Goal: Share content

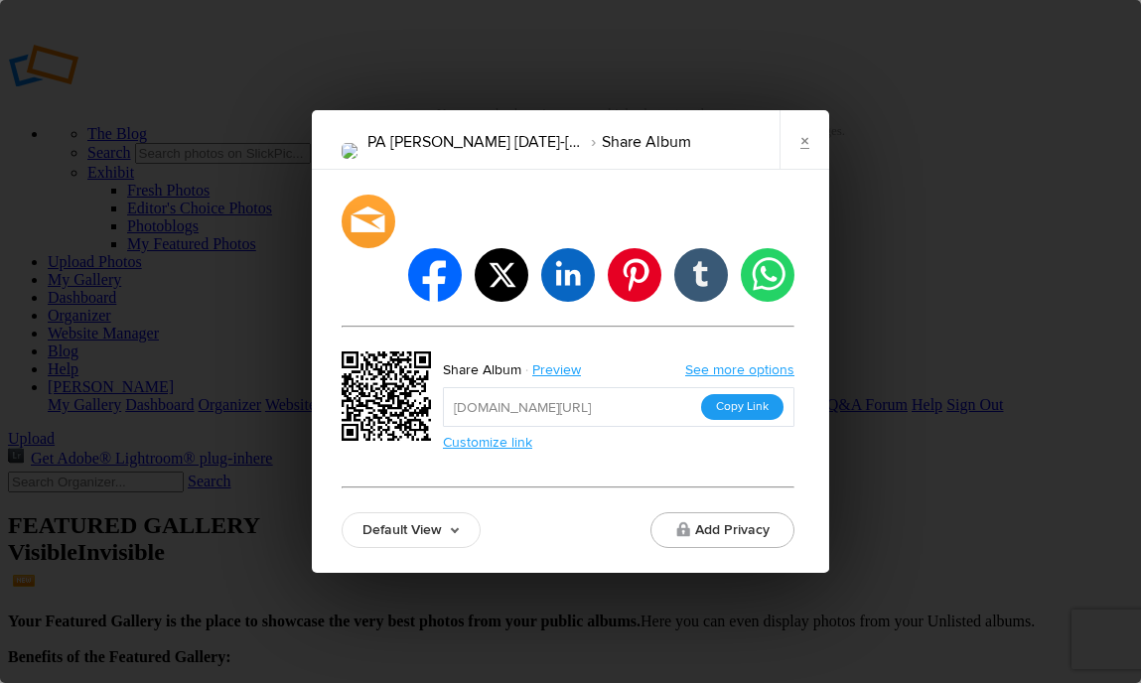
click at [759, 394] on button "Copy Link" at bounding box center [742, 407] width 82 height 26
click at [817, 170] on link "×" at bounding box center [804, 140] width 50 height 60
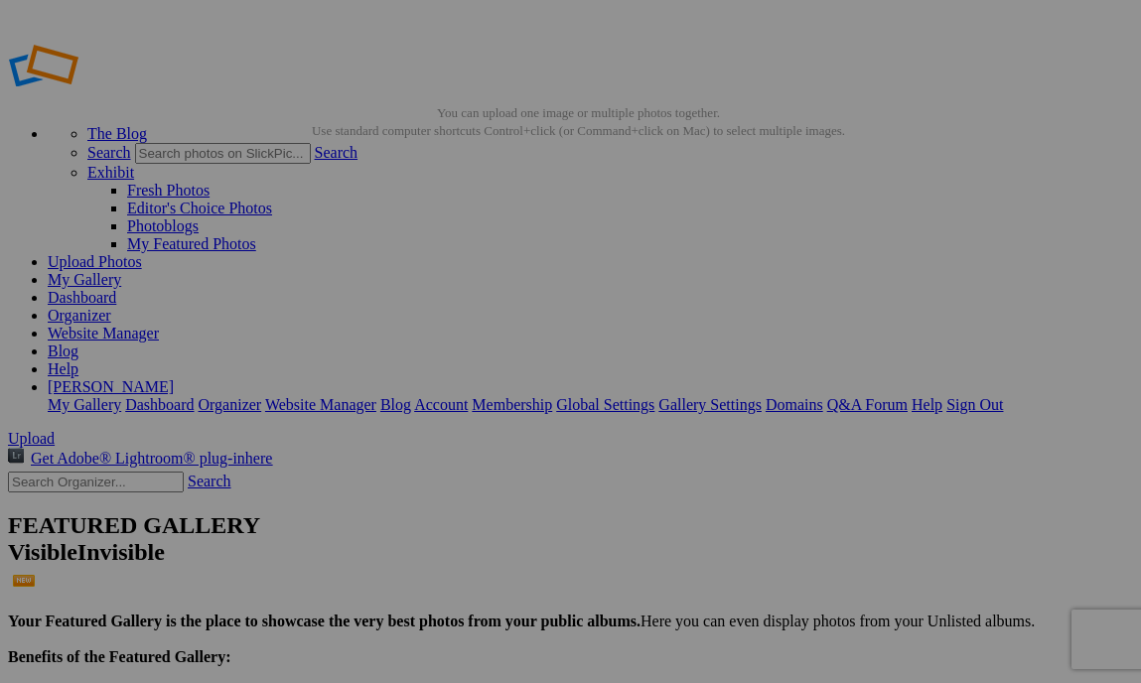
click at [129, 472] on input "text" at bounding box center [96, 482] width 176 height 21
type input "oh [US_STATE] state"
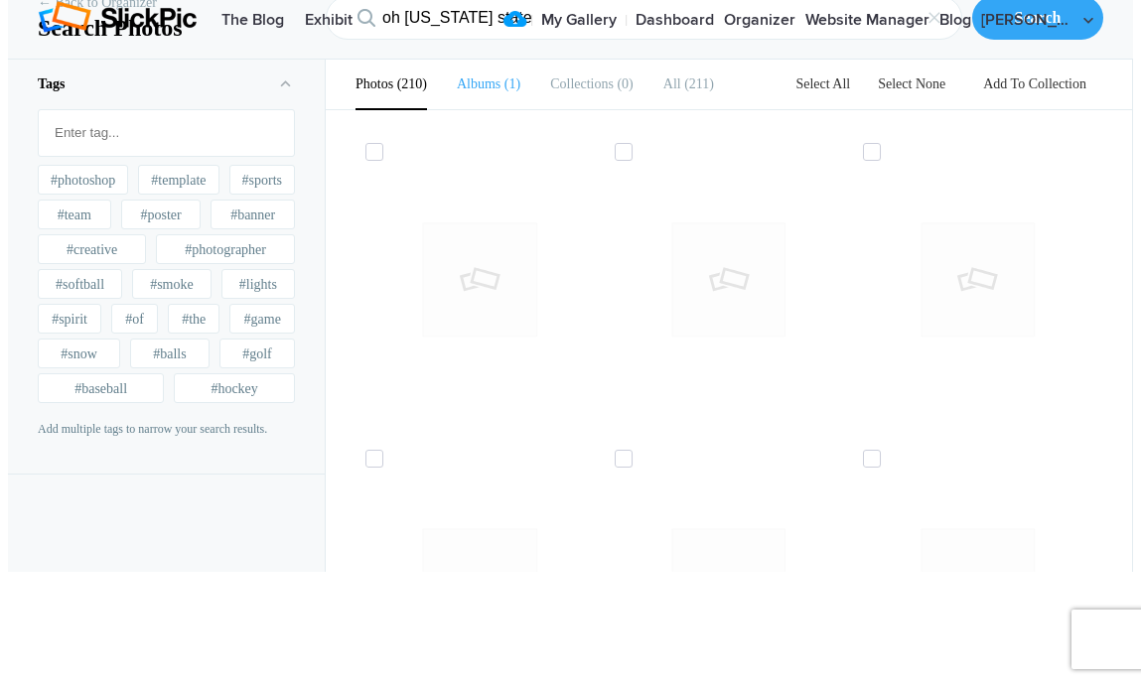
click at [481, 91] on b "Albums" at bounding box center [479, 83] width 44 height 15
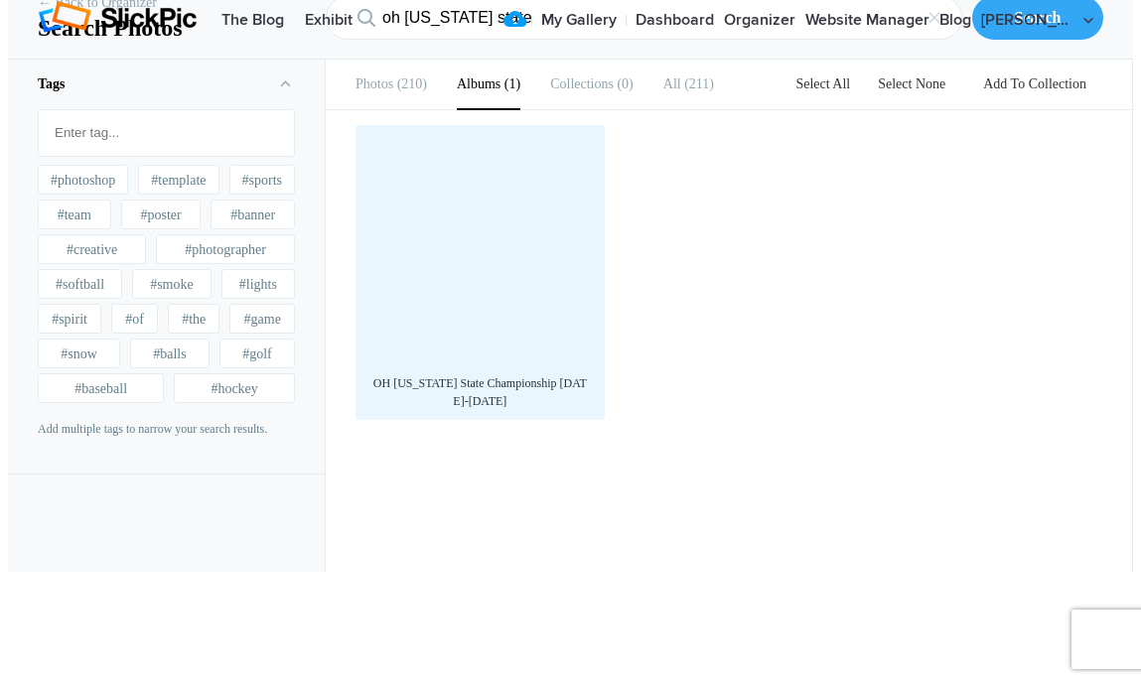
click at [497, 364] on div at bounding box center [479, 249] width 229 height 229
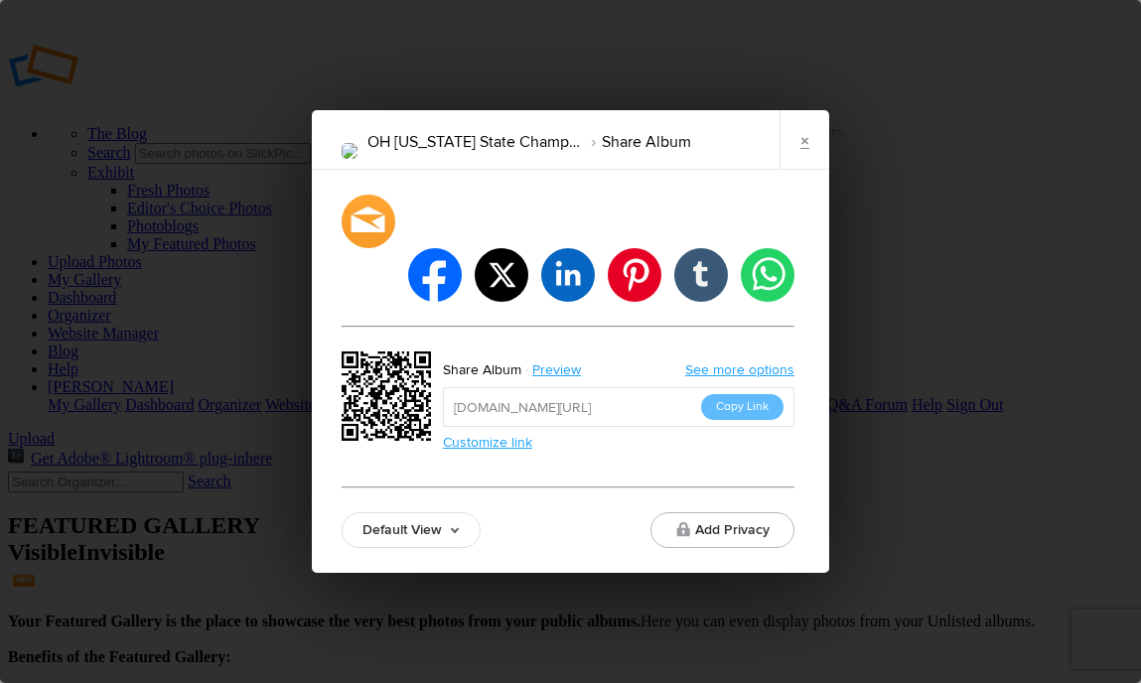
click at [759, 394] on button "Copy Link" at bounding box center [742, 407] width 82 height 26
